Goal: Obtain resource: Download file/media

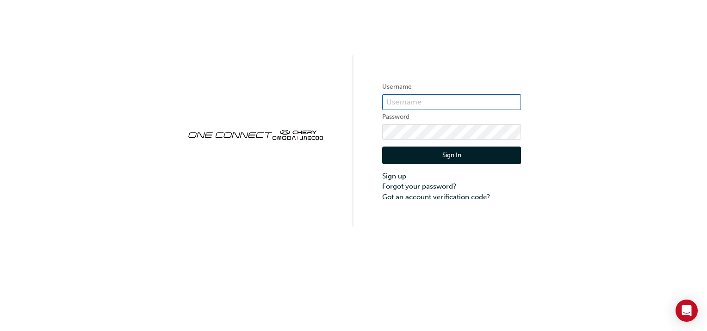
click at [442, 96] on input "text" at bounding box center [451, 102] width 139 height 16
type input "CHAU1139"
click at [437, 147] on button "Sign In" at bounding box center [451, 156] width 139 height 18
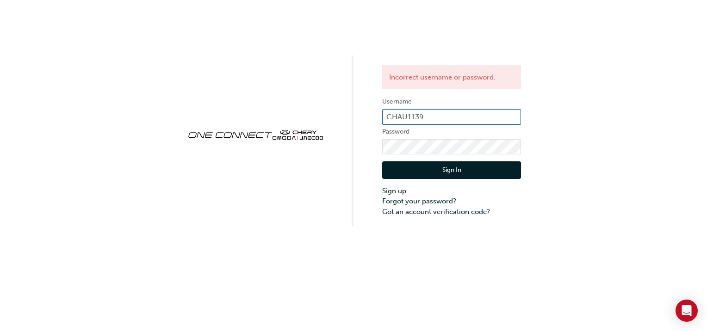
click at [428, 117] on input "CHAU1139" at bounding box center [451, 117] width 139 height 16
click at [427, 119] on input "CHAU1139" at bounding box center [451, 117] width 139 height 16
click at [416, 170] on button "Sign In" at bounding box center [451, 170] width 139 height 18
click at [426, 118] on input "CHAU1139" at bounding box center [451, 117] width 139 height 16
type input "CHAU0298"
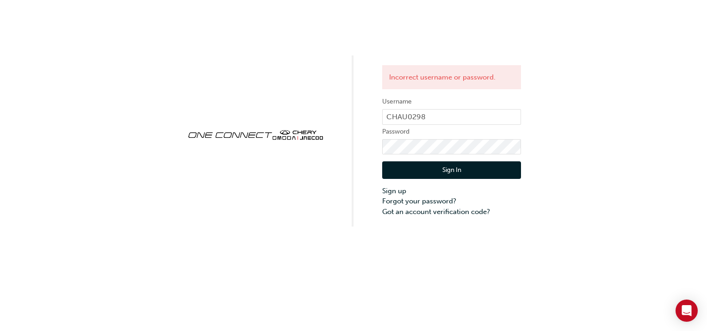
click at [420, 161] on button "Sign In" at bounding box center [451, 170] width 139 height 18
click at [439, 112] on input "CHAU0298" at bounding box center [451, 117] width 139 height 16
type input "CHAU1139"
click button "Sign In" at bounding box center [451, 170] width 139 height 18
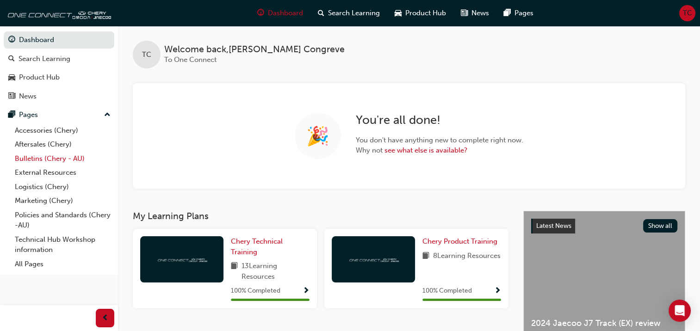
click at [37, 160] on link "Bulletins (Chery - AU)" at bounding box center [62, 159] width 103 height 14
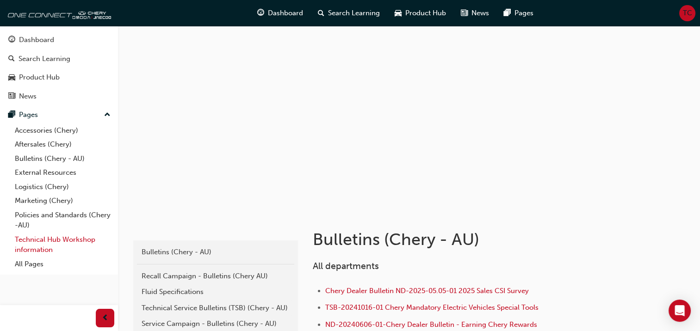
click at [29, 251] on link "Technical Hub Workshop information" at bounding box center [62, 245] width 103 height 25
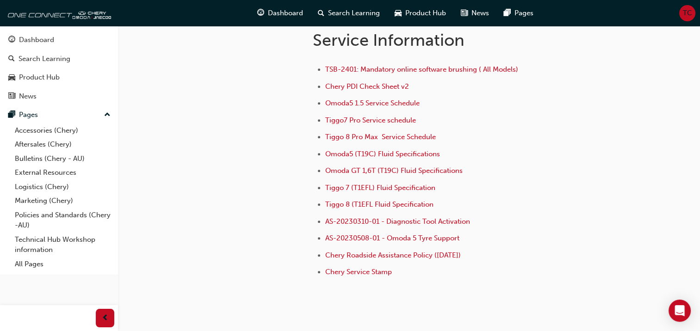
scroll to position [694, 0]
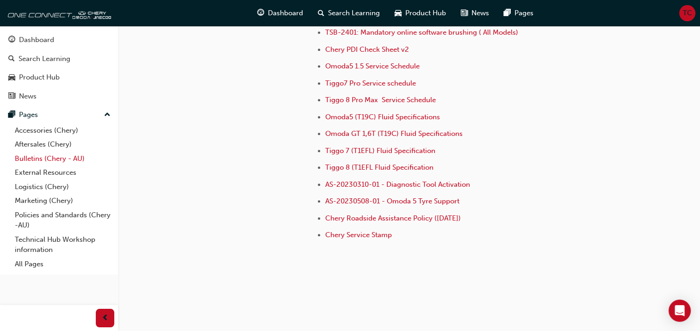
click at [43, 160] on link "Bulletins (Chery - AU)" at bounding box center [62, 159] width 103 height 14
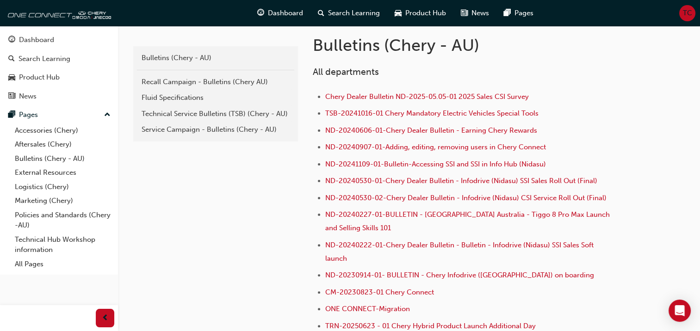
scroll to position [194, 0]
click at [242, 109] on div "Technical Service Bulletins (TSB) (Chery - AU)" at bounding box center [216, 114] width 148 height 11
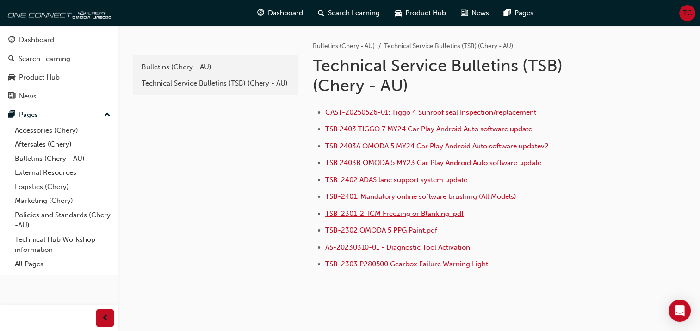
click at [363, 210] on span "TSB-2301-2: ICM Freezing or Blanking .pdf" at bounding box center [394, 214] width 138 height 8
